Goal: Information Seeking & Learning: Learn about a topic

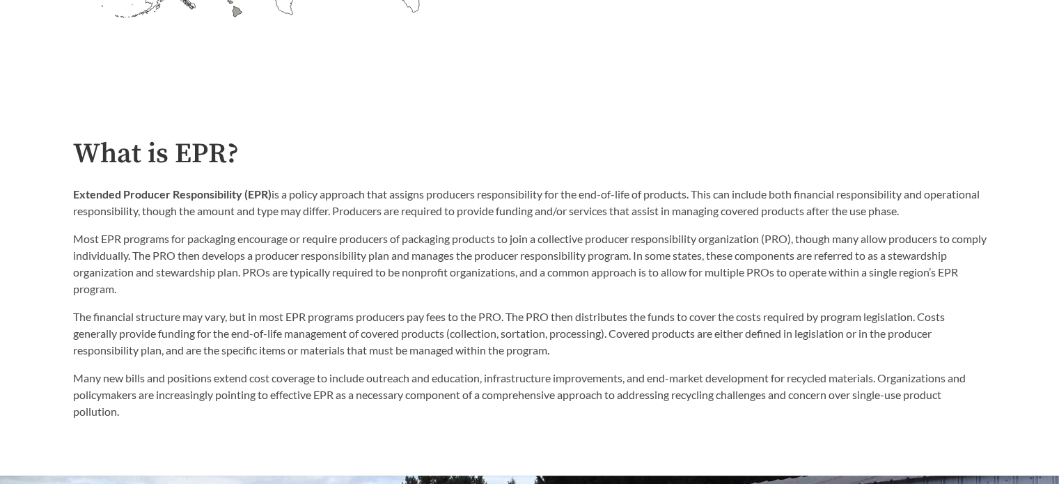
scroll to position [696, 0]
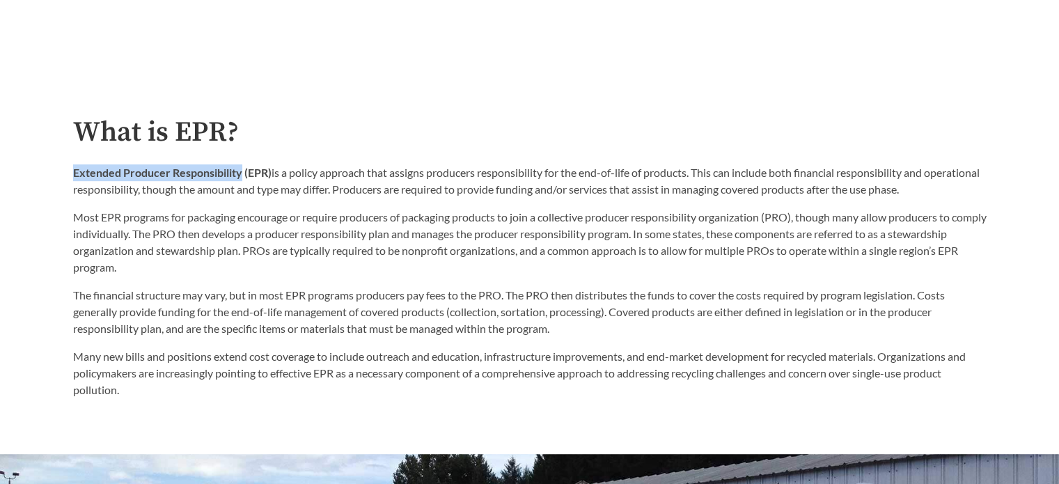
drag, startPoint x: 69, startPoint y: 177, endPoint x: 242, endPoint y: 173, distance: 172.7
click at [242, 173] on div "What is EPR? Extended Producer Responsibility (EPR) is a policy approach that a…" at bounding box center [530, 257] width 936 height 281
copy strong "Extended Producer Responsibility"
drag, startPoint x: 588, startPoint y: 274, endPoint x: 534, endPoint y: 277, distance: 54.4
click at [588, 274] on p "Most EPR programs for packaging encourage or require producers of packaging pro…" at bounding box center [529, 242] width 913 height 67
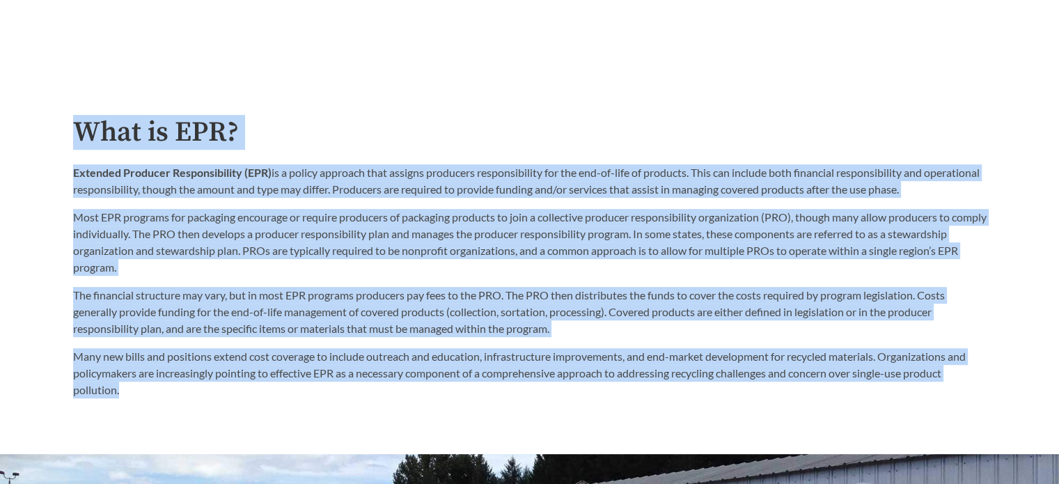
drag, startPoint x: 70, startPoint y: 129, endPoint x: 198, endPoint y: 407, distance: 306.2
copy div "Lore ip DOL? Sitametc Adipisci Elitseddoeiusm (TEM) in u labore etdolore magn a…"
click at [682, 347] on div "The financial structure may vary, but in most EPR programs producers pay fees t…" at bounding box center [529, 342] width 913 height 111
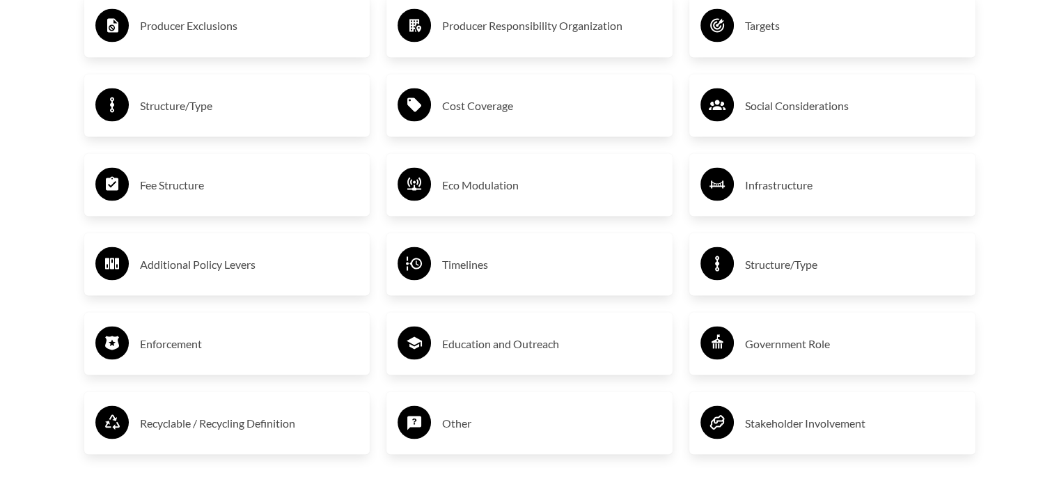
scroll to position [2506, 0]
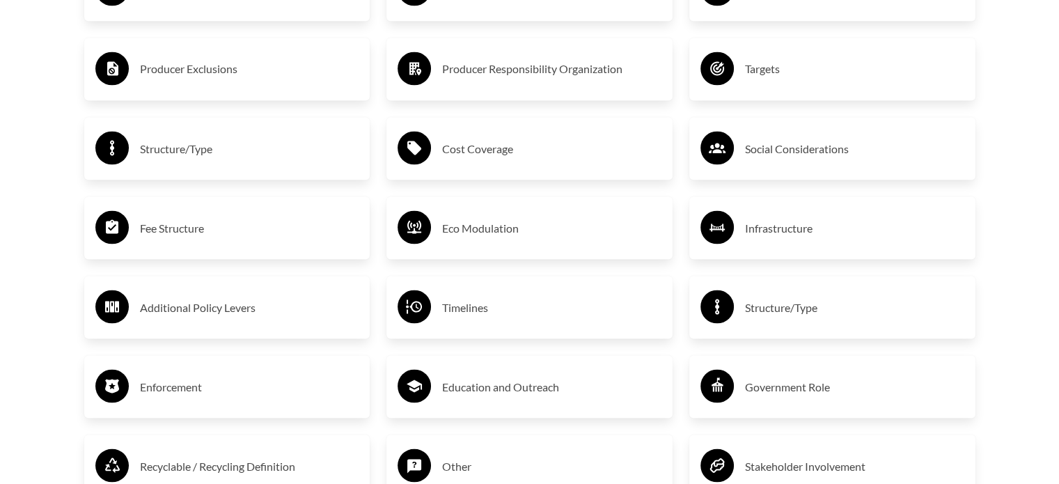
click at [491, 155] on h3 "Cost Coverage" at bounding box center [551, 148] width 219 height 22
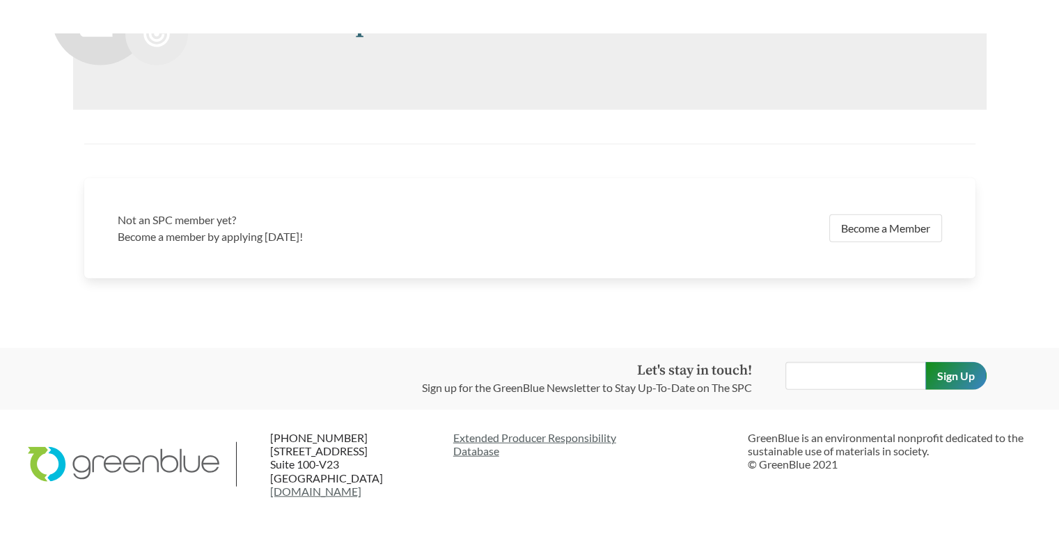
scroll to position [3287, 0]
